Goal: Task Accomplishment & Management: Use online tool/utility

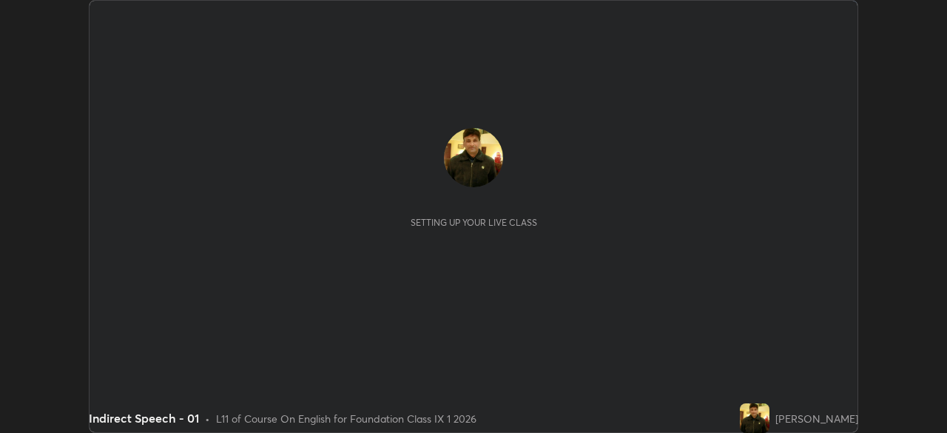
scroll to position [433, 946]
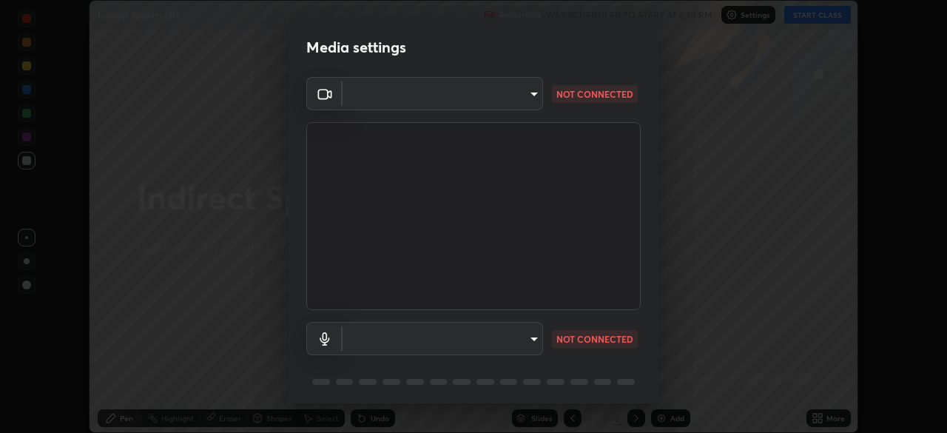
type input "bb042f4cef02672c8476b3eb7f28b41a7a7948f490d26ebfcad6535361d2bffd"
type input "default"
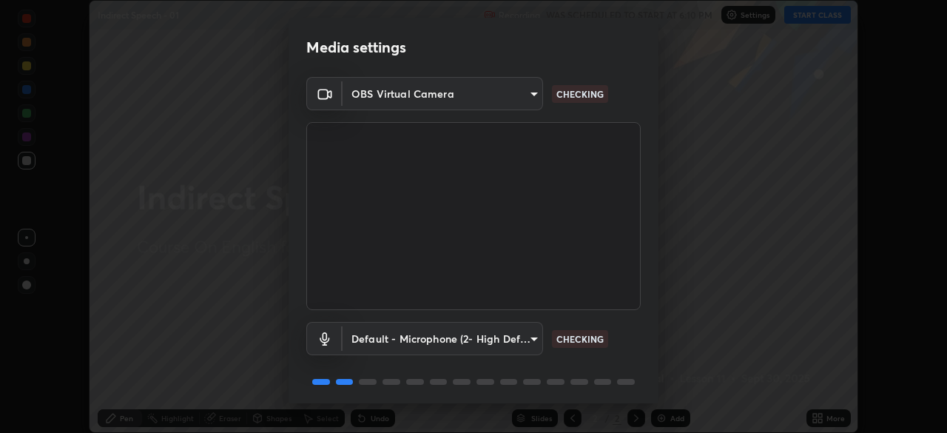
scroll to position [53, 0]
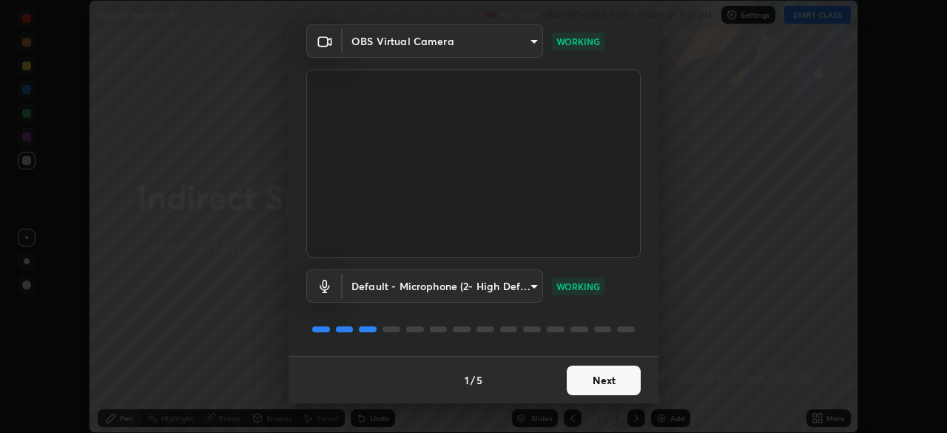
click at [580, 388] on button "Next" at bounding box center [604, 380] width 74 height 30
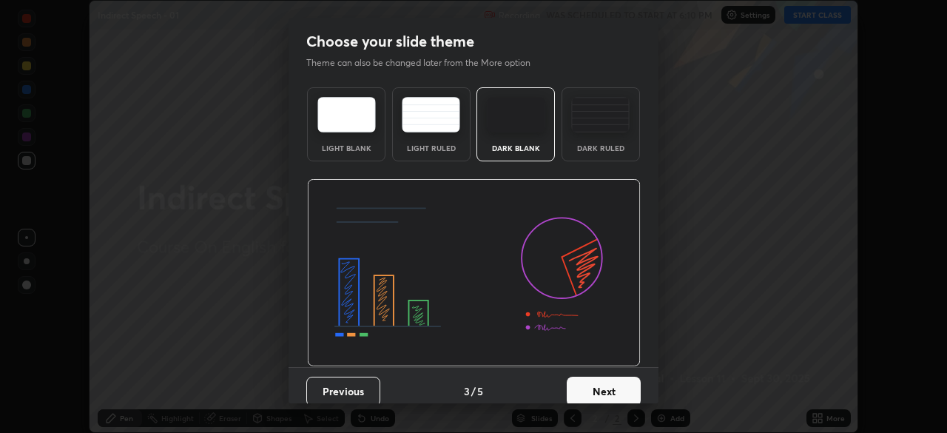
click at [597, 385] on button "Next" at bounding box center [604, 391] width 74 height 30
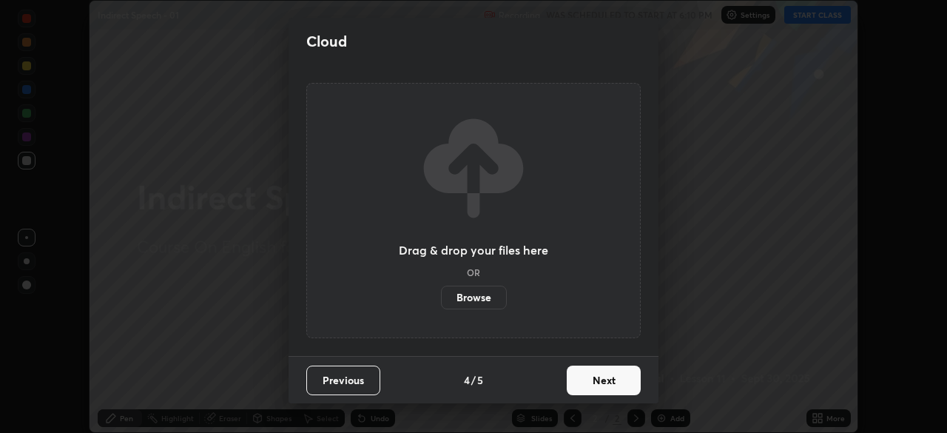
click at [615, 385] on button "Next" at bounding box center [604, 380] width 74 height 30
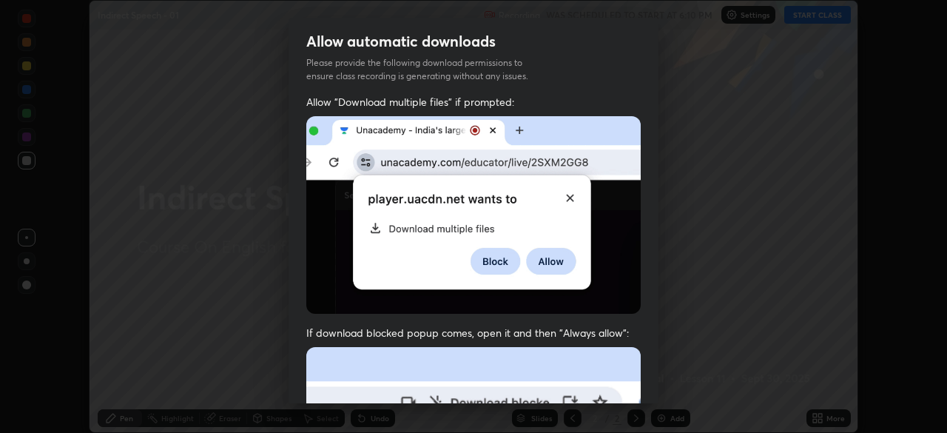
click at [649, 382] on div "Allow "Download multiple files" if prompted: If download blocked popup comes, o…" at bounding box center [473, 406] width 370 height 623
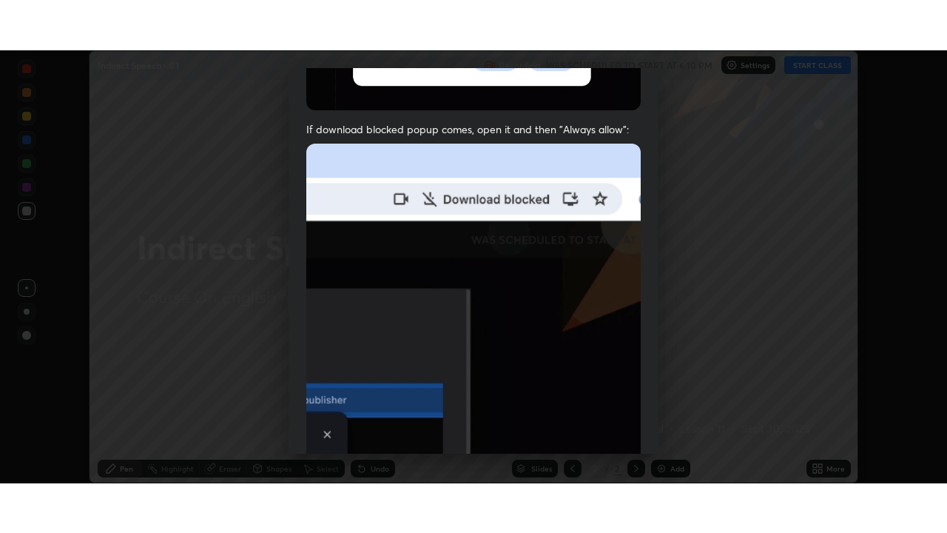
scroll to position [354, 0]
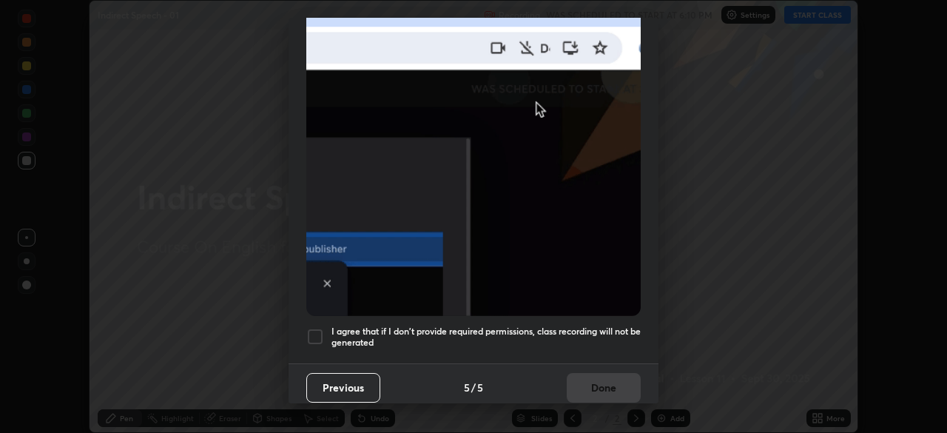
click at [576, 325] on h5 "I agree that if I don't provide required permissions, class recording will not …" at bounding box center [485, 336] width 309 height 23
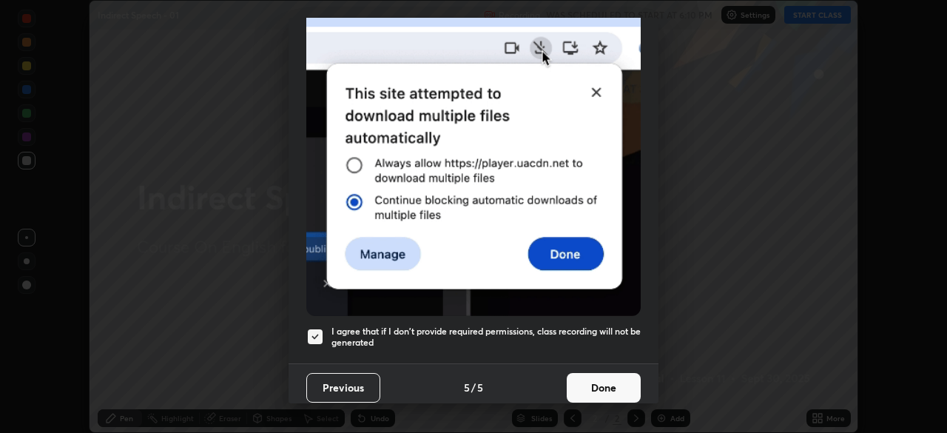
click at [575, 338] on h5 "I agree that if I don't provide required permissions, class recording will not …" at bounding box center [485, 336] width 309 height 23
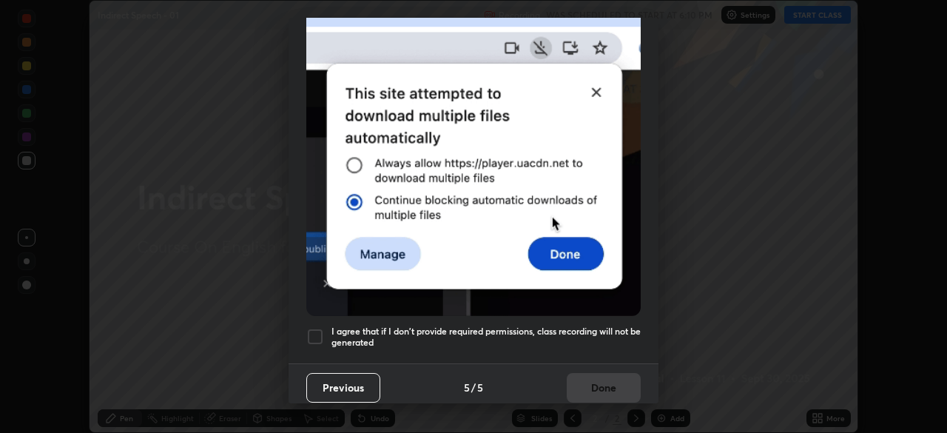
click at [589, 377] on div "Previous 5 / 5 Done" at bounding box center [473, 386] width 370 height 47
click at [595, 338] on h5 "I agree that if I don't provide required permissions, class recording will not …" at bounding box center [485, 336] width 309 height 23
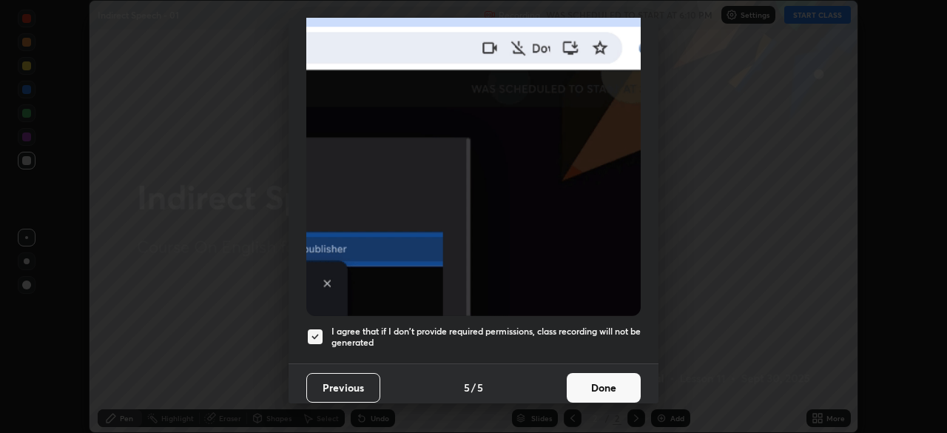
click at [587, 376] on button "Done" at bounding box center [604, 388] width 74 height 30
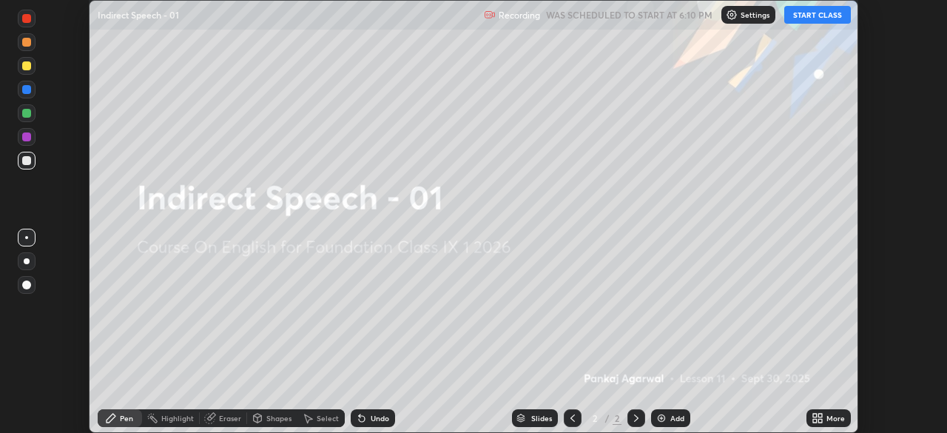
click at [814, 416] on icon at bounding box center [815, 415] width 4 height 4
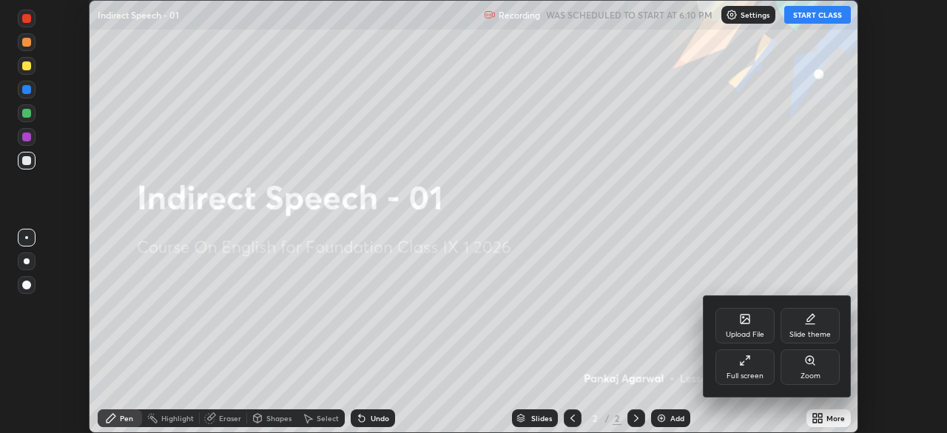
click at [744, 369] on div "Full screen" at bounding box center [744, 367] width 59 height 36
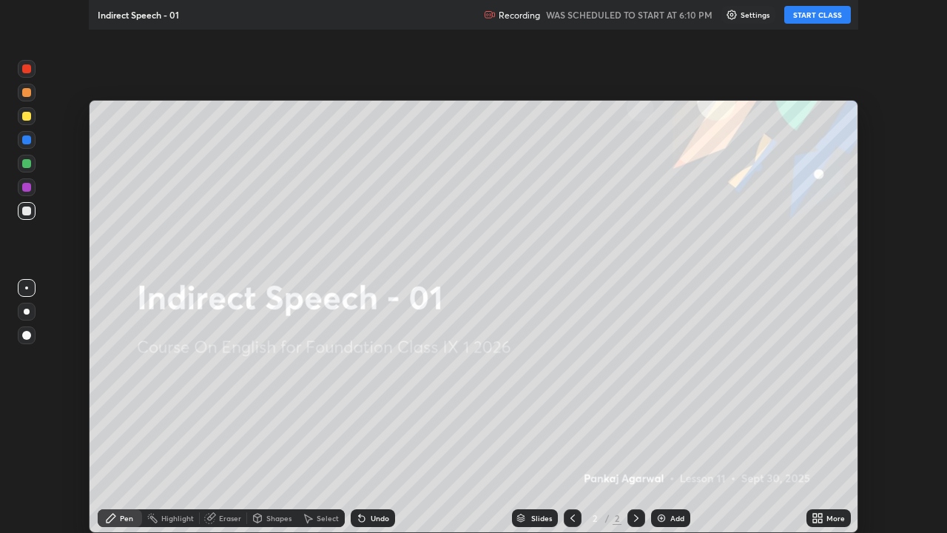
scroll to position [533, 947]
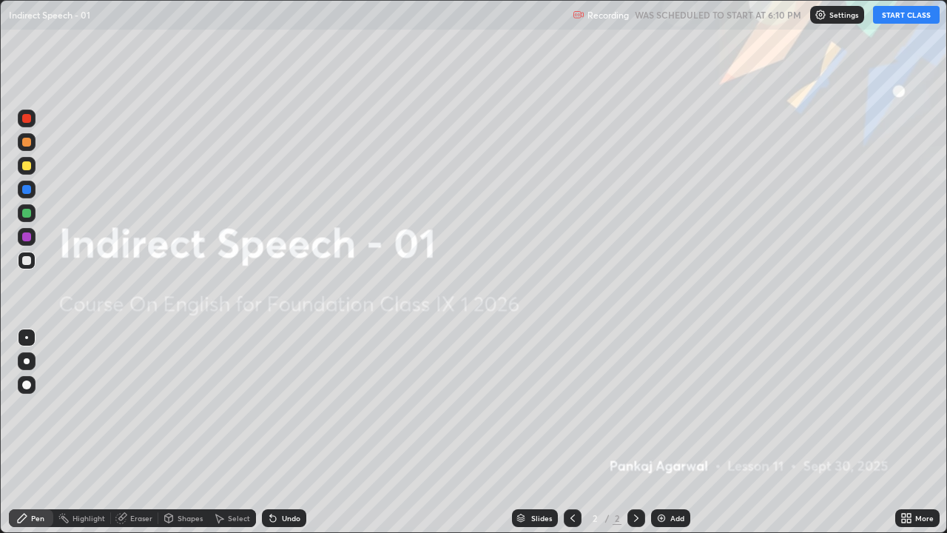
click at [891, 19] on button "START CLASS" at bounding box center [906, 15] width 67 height 18
click at [663, 432] on img at bounding box center [661, 518] width 12 height 12
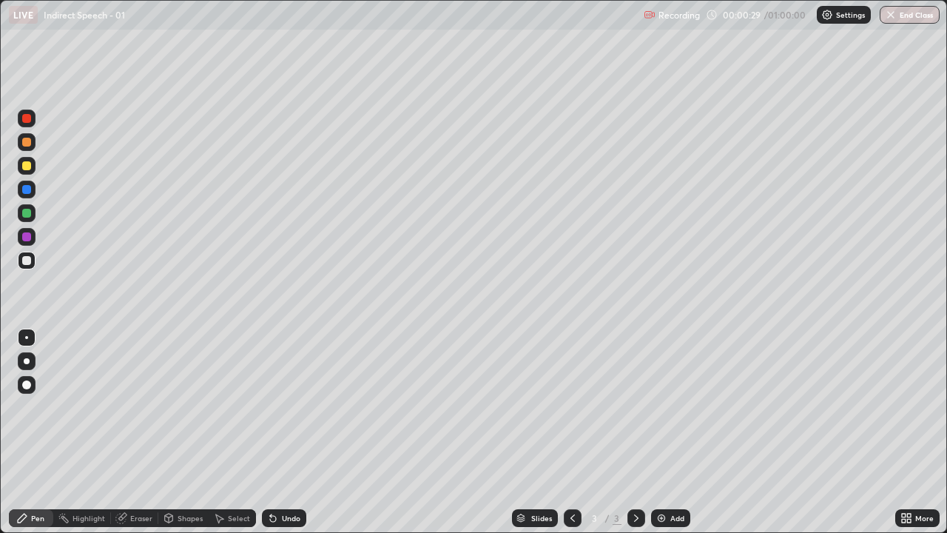
click at [39, 432] on div "Pen" at bounding box center [37, 517] width 13 height 7
click at [141, 432] on div "Eraser" at bounding box center [141, 517] width 22 height 7
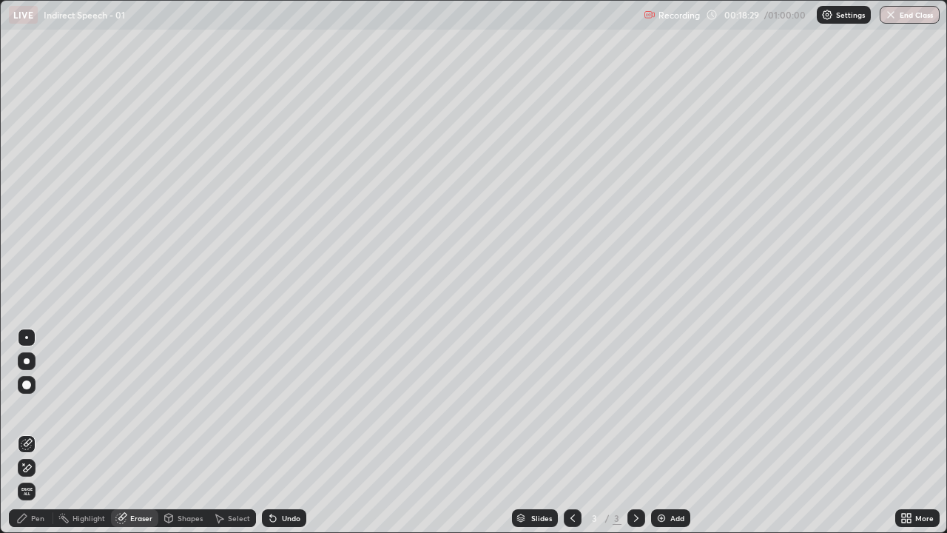
click at [29, 432] on span "Erase all" at bounding box center [26, 491] width 16 height 9
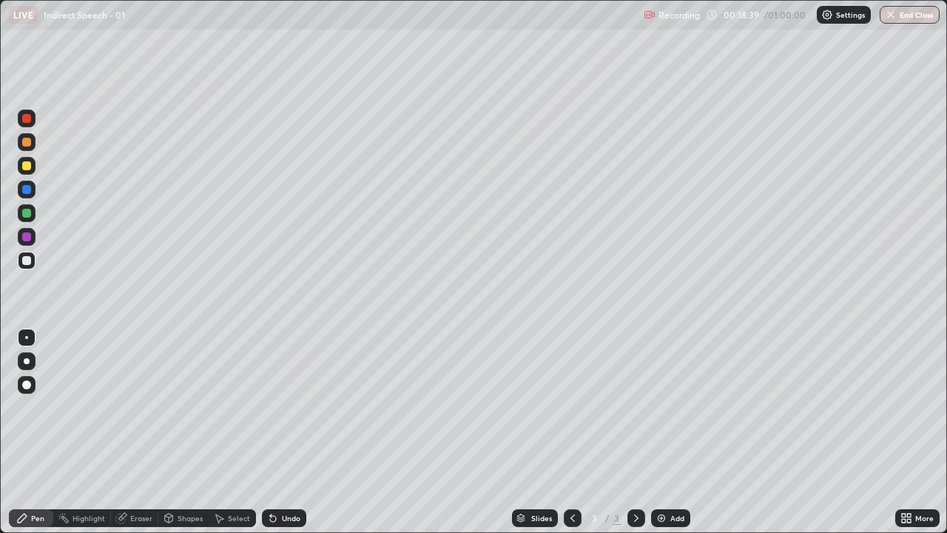
click at [43, 432] on div "Pen" at bounding box center [37, 517] width 13 height 7
click at [142, 432] on div "Eraser" at bounding box center [141, 517] width 22 height 7
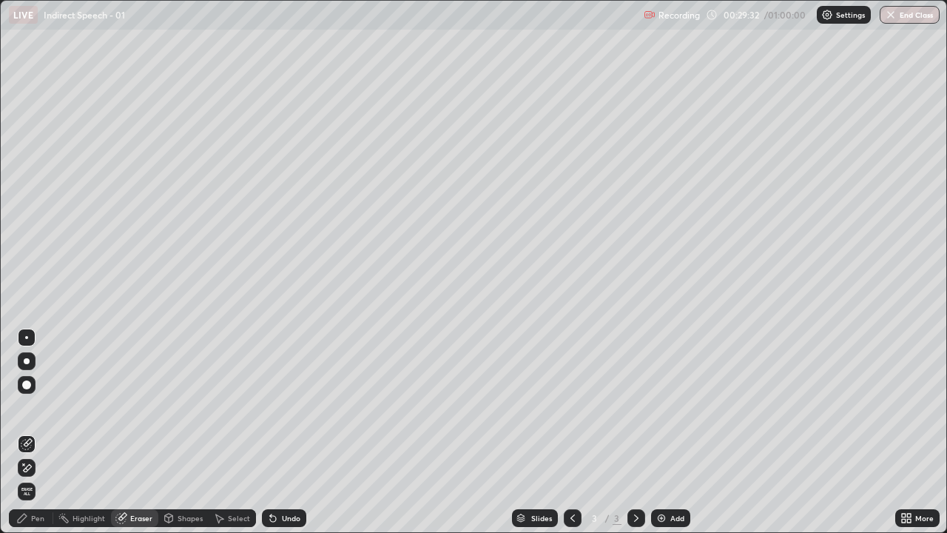
click at [138, 432] on div "Eraser" at bounding box center [141, 517] width 22 height 7
click at [33, 432] on div "Pen" at bounding box center [37, 517] width 13 height 7
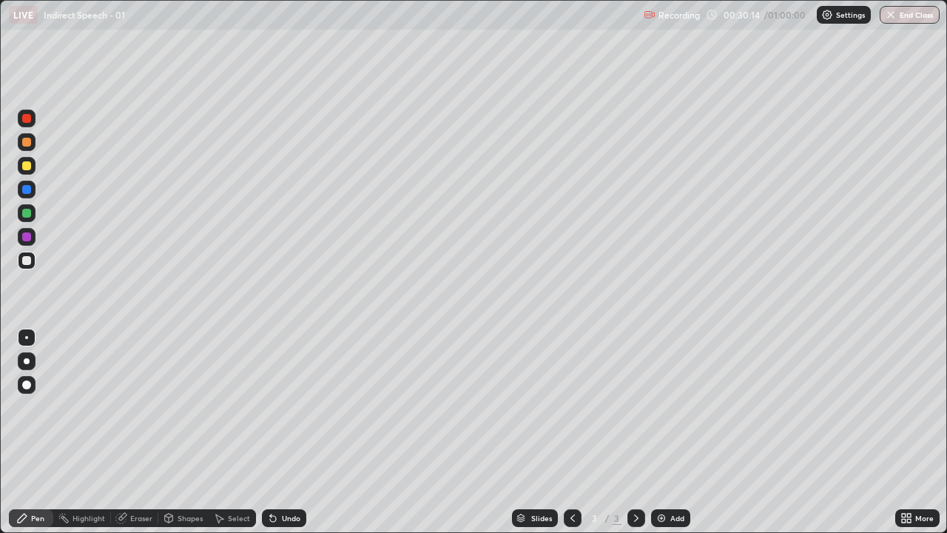
click at [139, 432] on div "Eraser" at bounding box center [141, 517] width 22 height 7
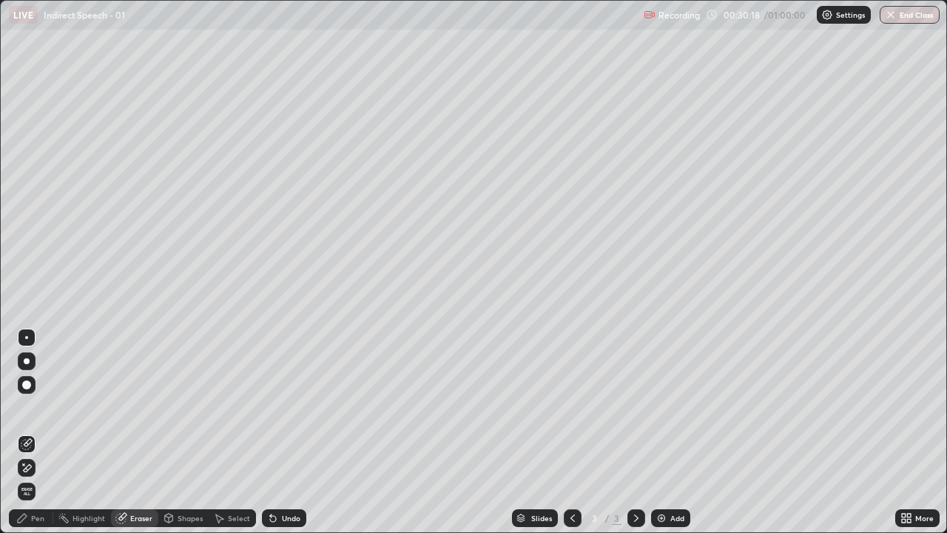
click at [143, 432] on div "Eraser" at bounding box center [134, 518] width 47 height 18
click at [38, 432] on div "Pen" at bounding box center [37, 517] width 13 height 7
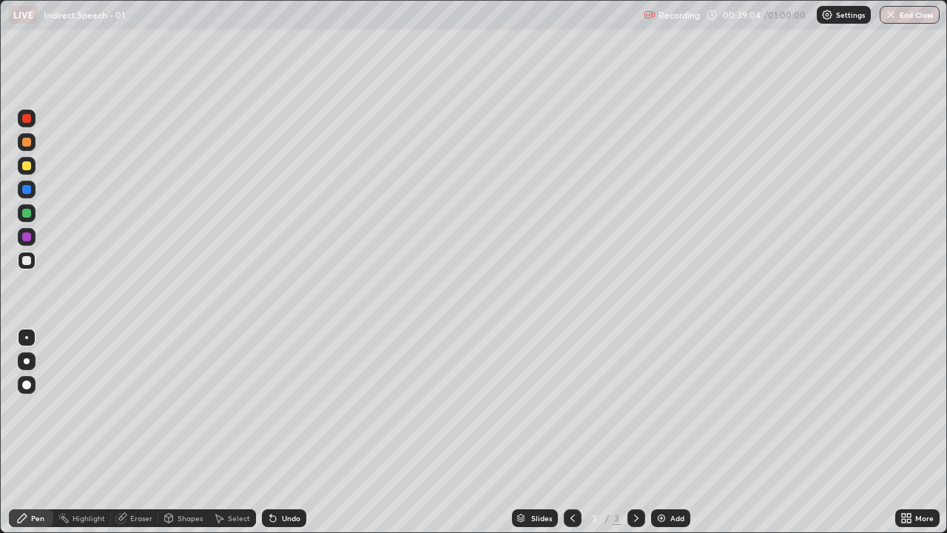
click at [137, 432] on div "Eraser" at bounding box center [141, 517] width 22 height 7
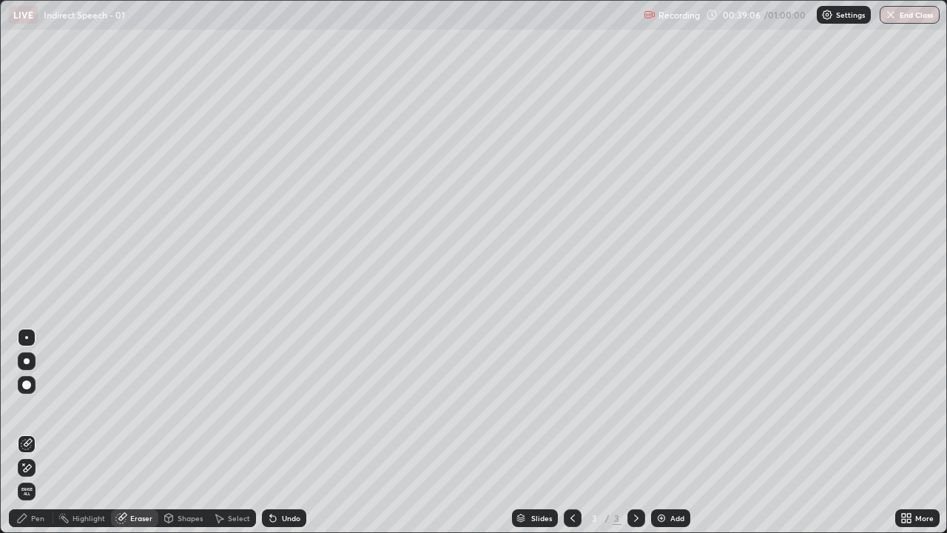
click at [27, 432] on span "Erase all" at bounding box center [26, 491] width 16 height 9
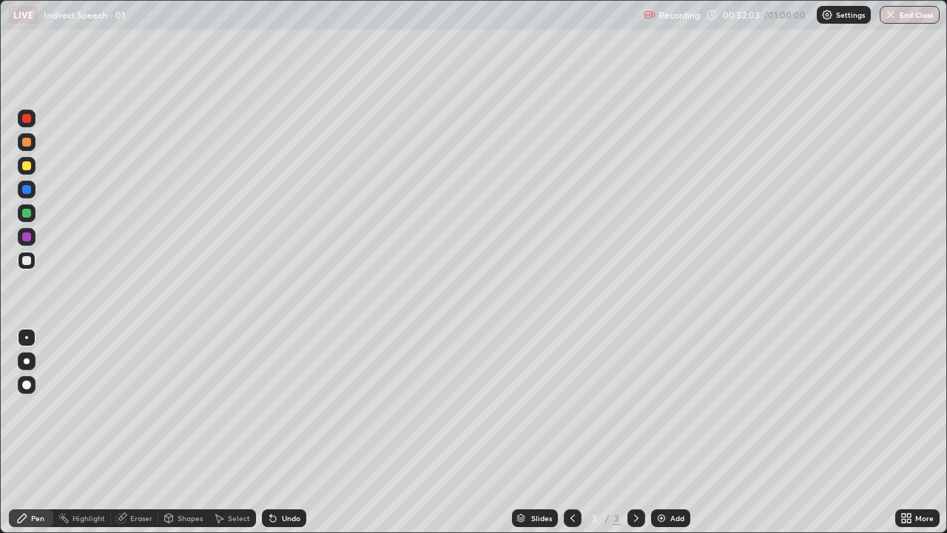
click at [913, 16] on button "End Class" at bounding box center [909, 15] width 60 height 18
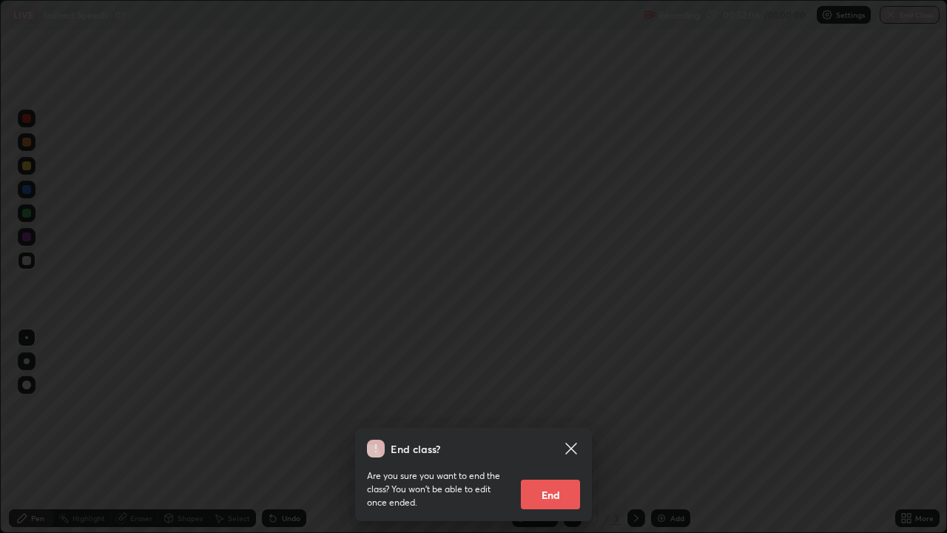
click at [555, 432] on button "End" at bounding box center [550, 494] width 59 height 30
